Goal: Check status: Check status

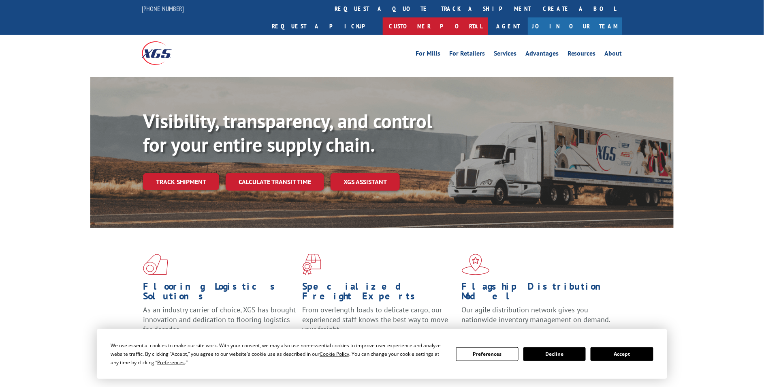
click at [488, 17] on link "Customer Portal" at bounding box center [435, 25] width 105 height 17
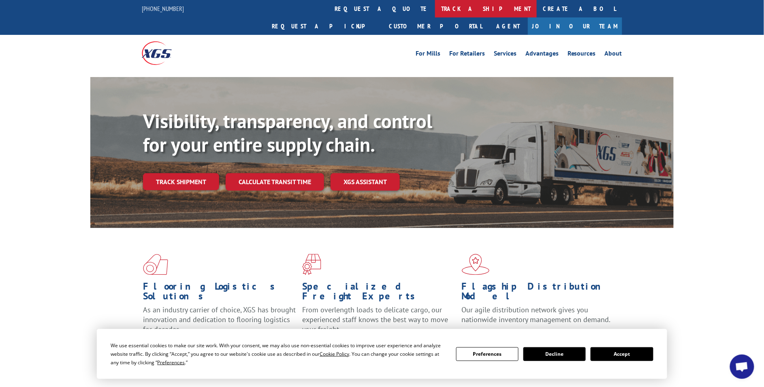
click at [435, 6] on link "track a shipment" at bounding box center [486, 8] width 102 height 17
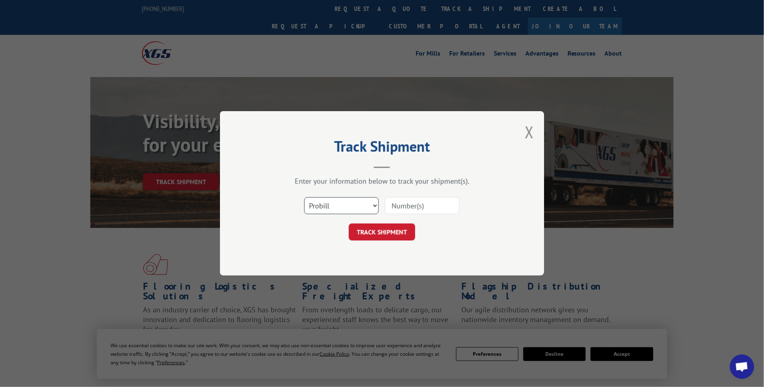
drag, startPoint x: 323, startPoint y: 201, endPoint x: 324, endPoint y: 208, distance: 6.7
click at [323, 201] on select "Select category... Probill BOL PO" at bounding box center [341, 205] width 75 height 17
select select "po"
click at [304, 197] on select "Select category... Probill BOL PO" at bounding box center [341, 205] width 75 height 17
drag, startPoint x: 407, startPoint y: 206, endPoint x: 404, endPoint y: 212, distance: 6.3
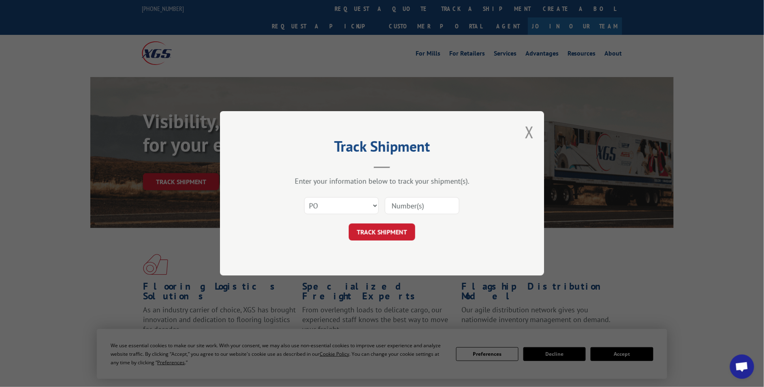
click at [407, 206] on input at bounding box center [422, 205] width 75 height 17
paste input "14530543"
type input "14530543"
click at [393, 231] on button "TRACK SHIPMENT" at bounding box center [382, 232] width 66 height 17
